Goal: Find specific page/section: Find specific page/section

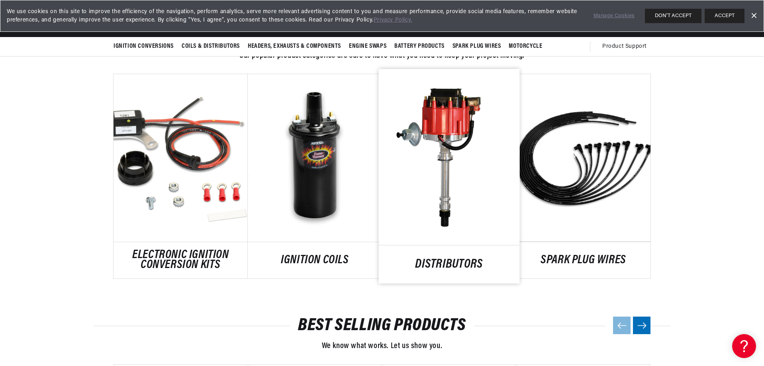
scroll to position [239, 0]
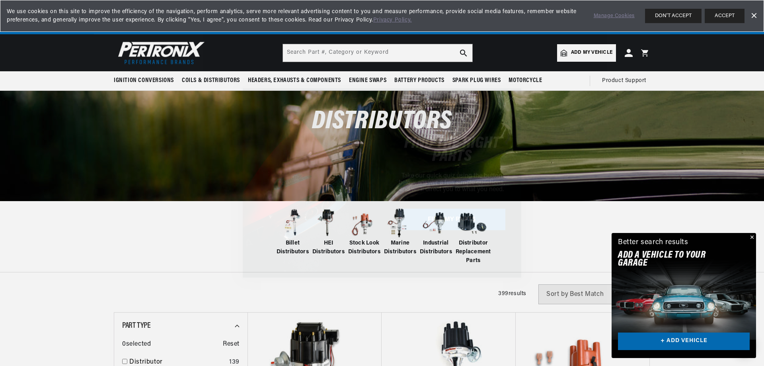
scroll to position [0, 297]
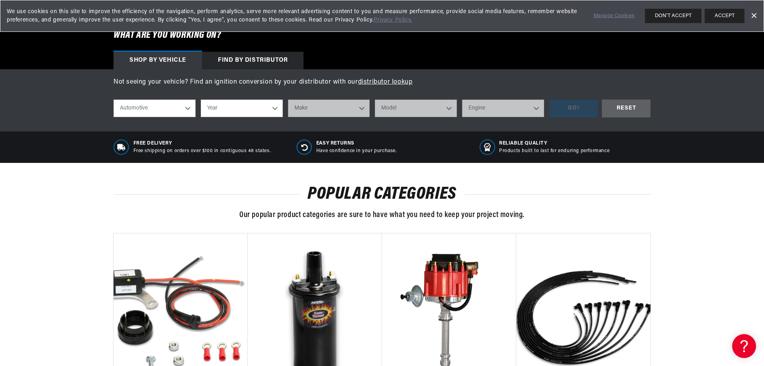
click at [187, 106] on select "Automotive Agricultural Industrial Marine Motorcycle" at bounding box center [154, 109] width 82 height 18
click at [275, 105] on select "Year [DATE] 2021 2020 2019 2018 2017 2016 2015 2014 2013 2012 2011 2010 2009 20…" at bounding box center [242, 109] width 82 height 18
select select "1979"
click at [201, 100] on select "Year [DATE] 2021 2020 2019 2018 2017 2016 2015 2014 2013 2012 2011 2010 2009 20…" at bounding box center [242, 109] width 82 height 18
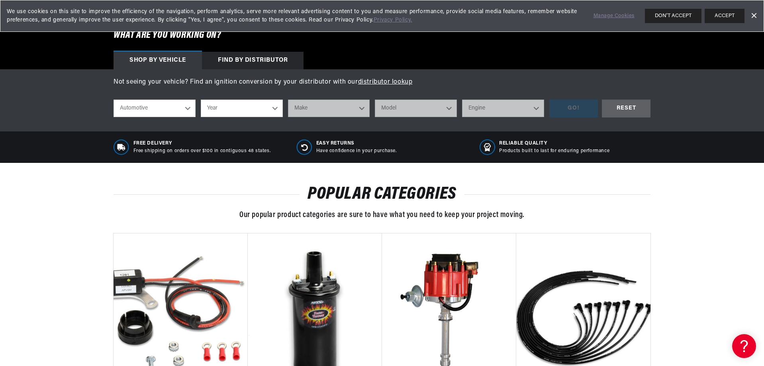
select select "1979"
click at [323, 103] on select "Make Alfa Romeo American Motors Audi Avanti BMW Buick Cadillac Checker Chevrole…" at bounding box center [329, 109] width 82 height 18
select select "Triumph"
click at [431, 127] on div "Not seeing your vehicle? Find an ignition conversion by your distributor with o…" at bounding box center [382, 100] width 764 height 62
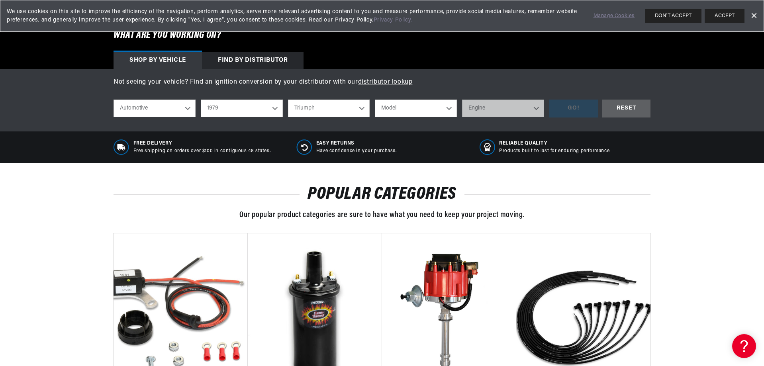
scroll to position [0, 0]
click at [451, 111] on select "Model Spitfire TR7" at bounding box center [416, 109] width 82 height 18
click at [362, 110] on select "Alfa Romeo American Motors Audi Avanti BMW Buick Cadillac Checker Chevrolet Chr…" at bounding box center [329, 109] width 82 height 18
click at [330, 109] on select "Alfa Romeo American Motors Audi Avanti BMW Buick Cadillac Checker Chevrolet Chr…" at bounding box center [329, 109] width 82 height 18
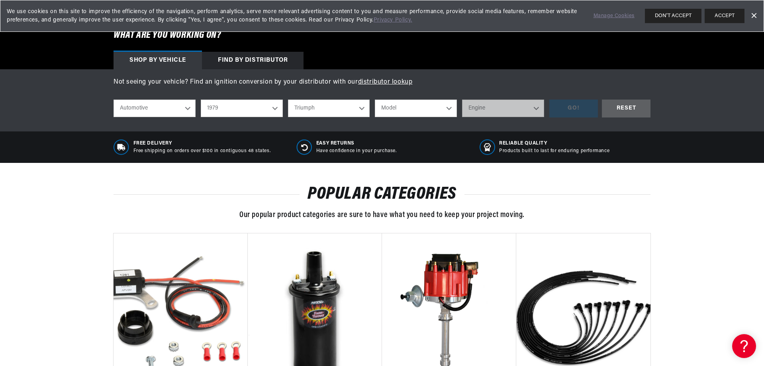
click at [361, 105] on select "Alfa Romeo American Motors Audi Avanti BMW Buick Cadillac Checker Chevrolet Chr…" at bounding box center [329, 109] width 82 height 18
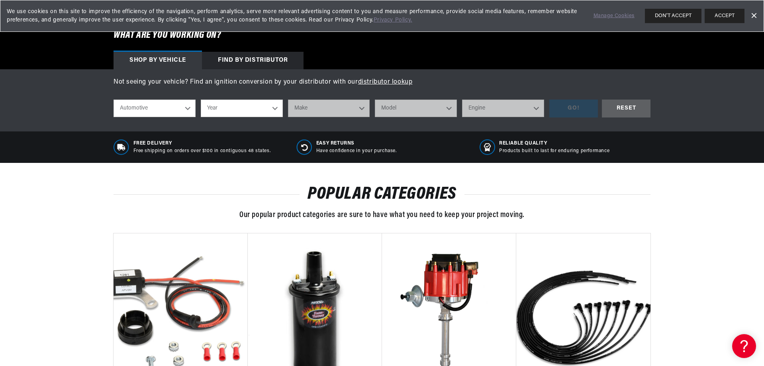
click at [184, 111] on select "Automotive Agricultural Industrial Marine Motorcycle" at bounding box center [154, 109] width 82 height 18
click at [275, 109] on select "Year [DATE] 2021 2020 2019 2018 2017 2016 2015 2014 2013 2012 2011 2010 2009 20…" at bounding box center [242, 109] width 82 height 18
select select "1979"
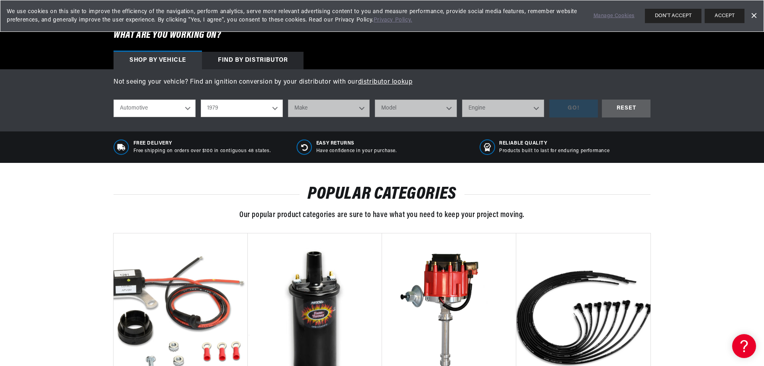
click at [201, 100] on select "Year [DATE] 2021 2020 2019 2018 2017 2016 2015 2014 2013 2012 2011 2010 2009 20…" at bounding box center [242, 109] width 82 height 18
select select "1979"
click at [352, 107] on select "Make Alfa Romeo American Motors Audi Avanti BMW Buick Cadillac Checker Chevrole…" at bounding box center [329, 109] width 82 height 18
select select "Nissan"
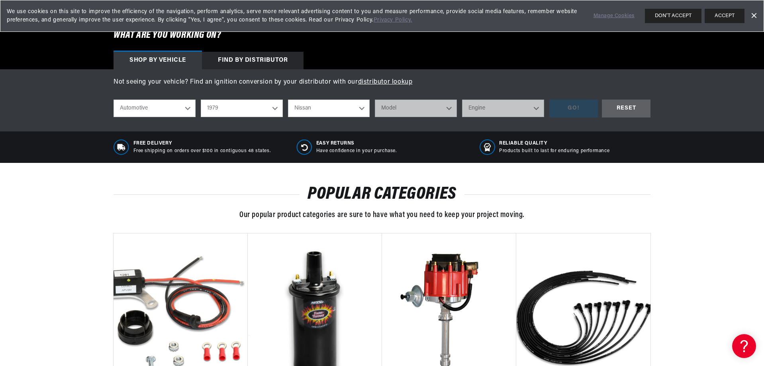
click at [288, 100] on select "Make Alfa Romeo American Motors Audi Avanti BMW Buick Cadillac Checker Chevrole…" at bounding box center [329, 109] width 82 height 18
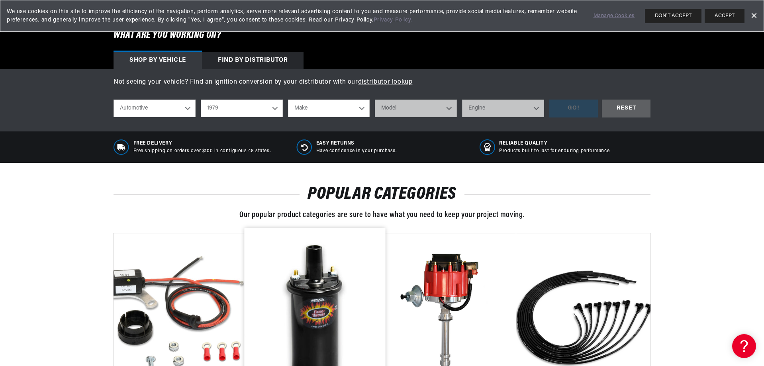
select select "Nissan"
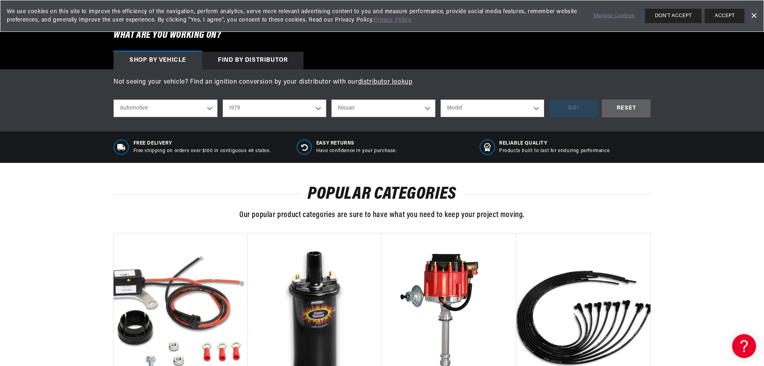
click at [467, 104] on select "Model 210 280ZX 810" at bounding box center [492, 109] width 104 height 18
click at [419, 109] on select "Alfa Romeo American Motors Audi Avanti BMW Buick Cadillac Checker Chevrolet Chr…" at bounding box center [383, 109] width 104 height 18
